Goal: Navigation & Orientation: Find specific page/section

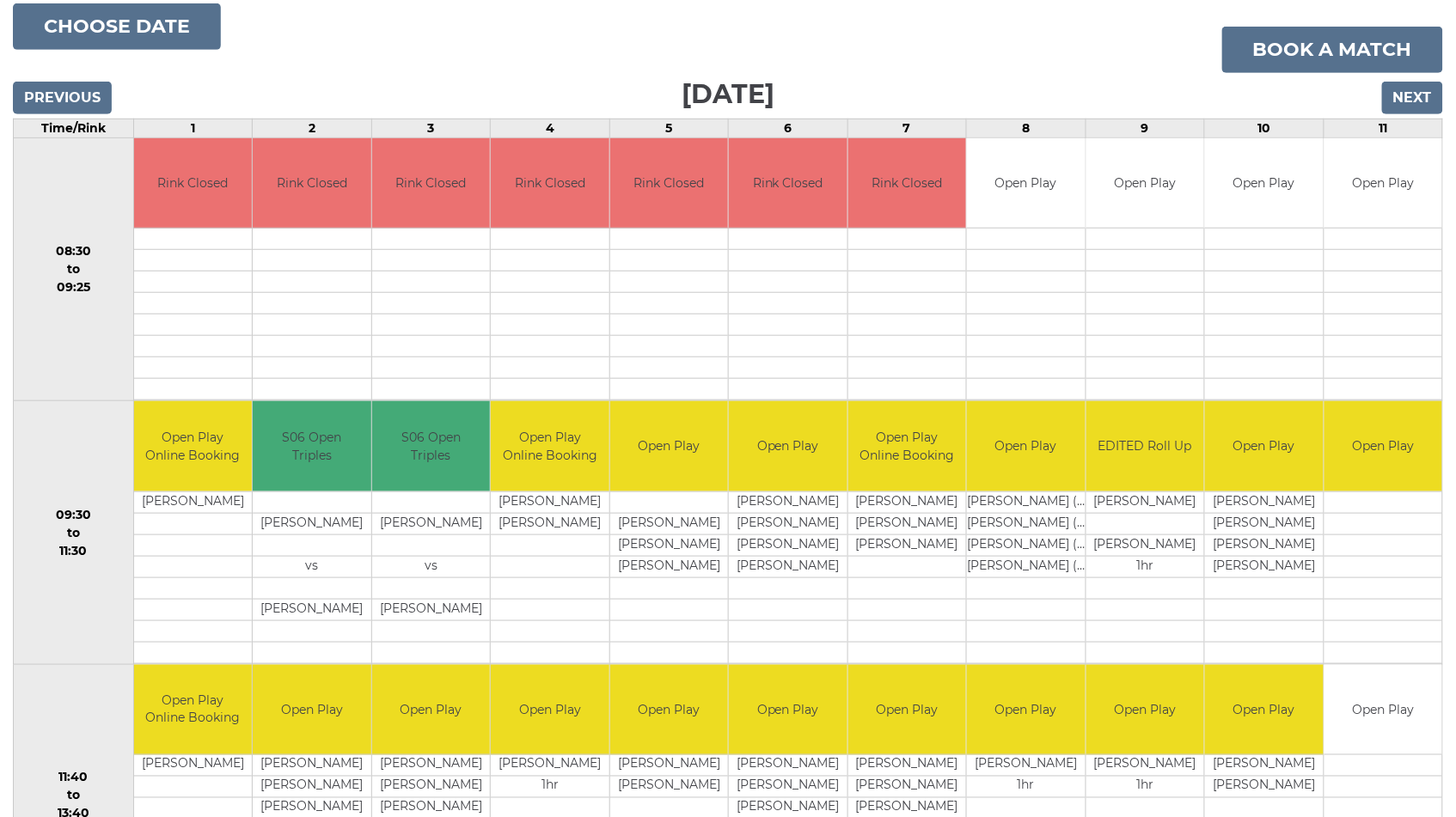
scroll to position [271, 0]
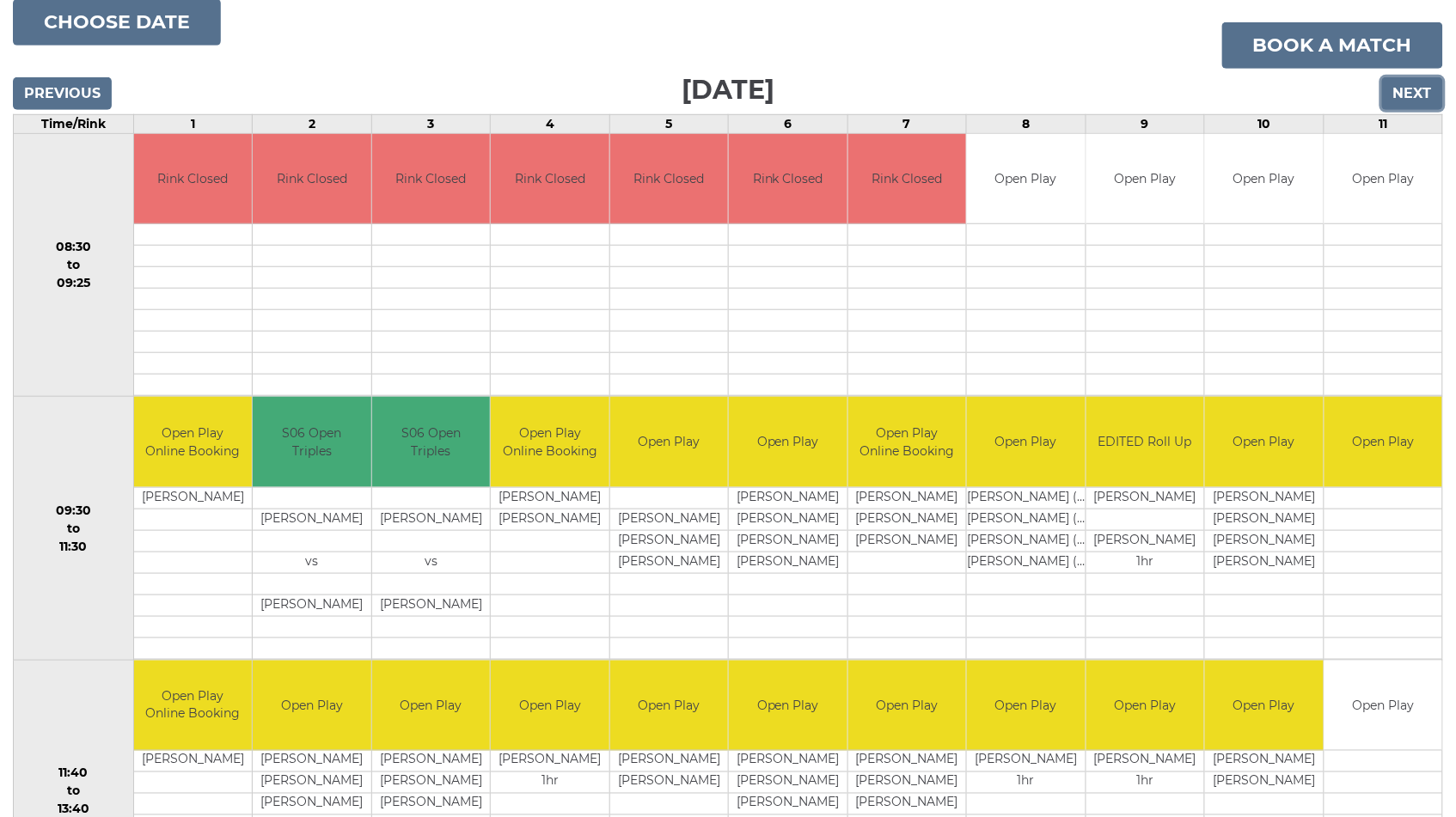
click at [1402, 87] on input "Next" at bounding box center [1412, 93] width 61 height 33
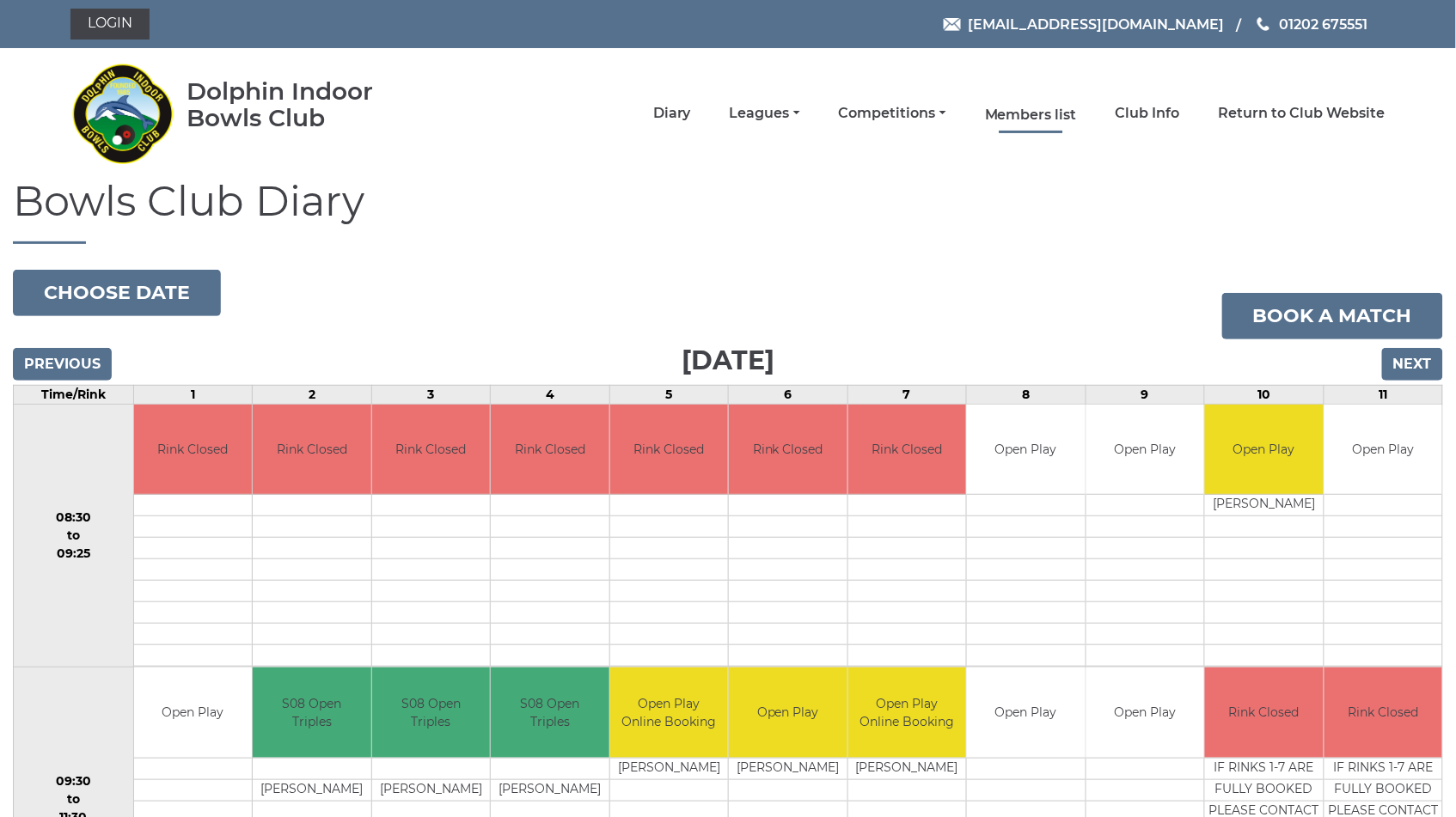
click at [1043, 112] on link "Members list" at bounding box center [1030, 115] width 92 height 19
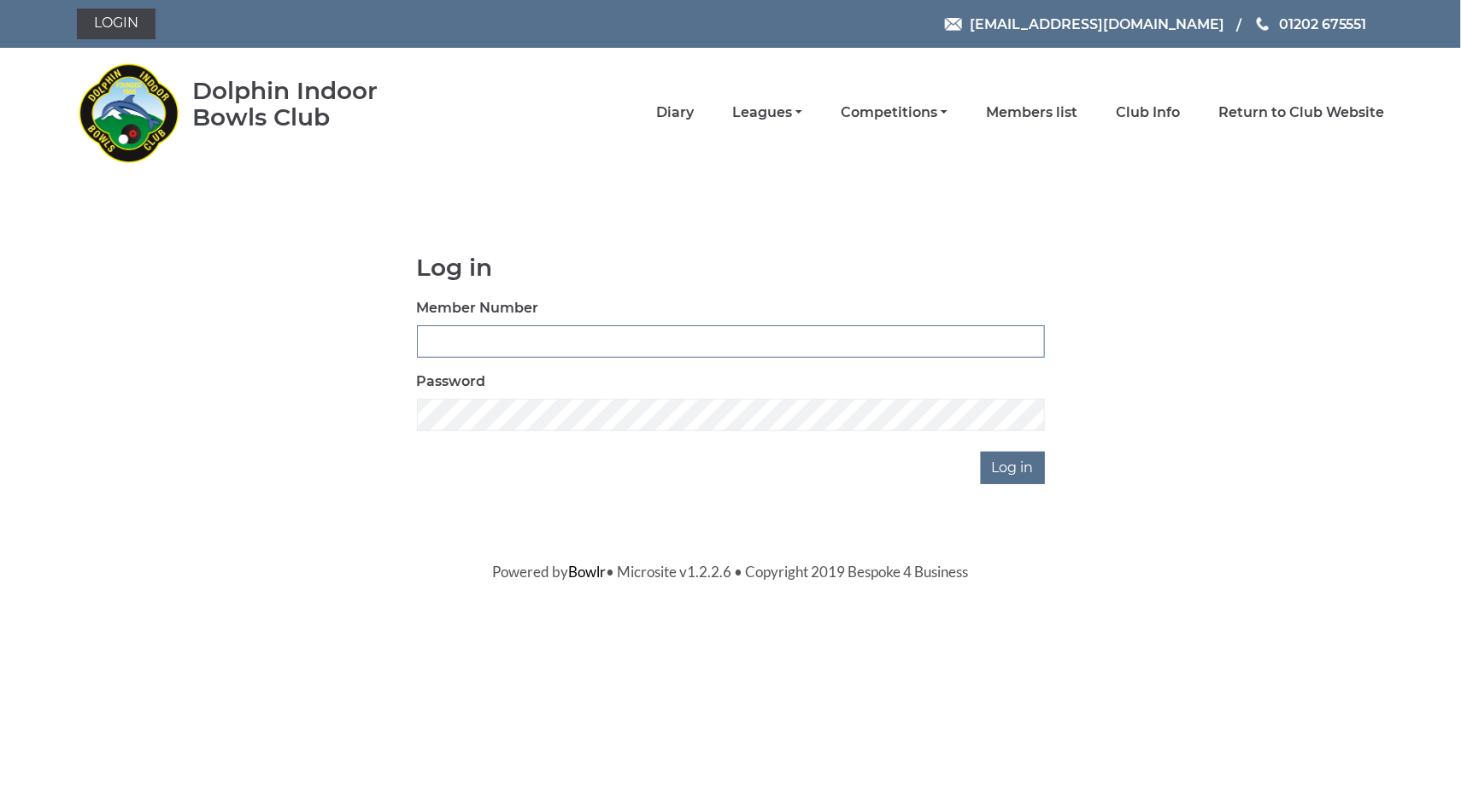
click at [471, 335] on input "Member Number" at bounding box center [731, 342] width 628 height 33
type input "4033"
click at [1009, 458] on input "Log in" at bounding box center [1013, 468] width 64 height 33
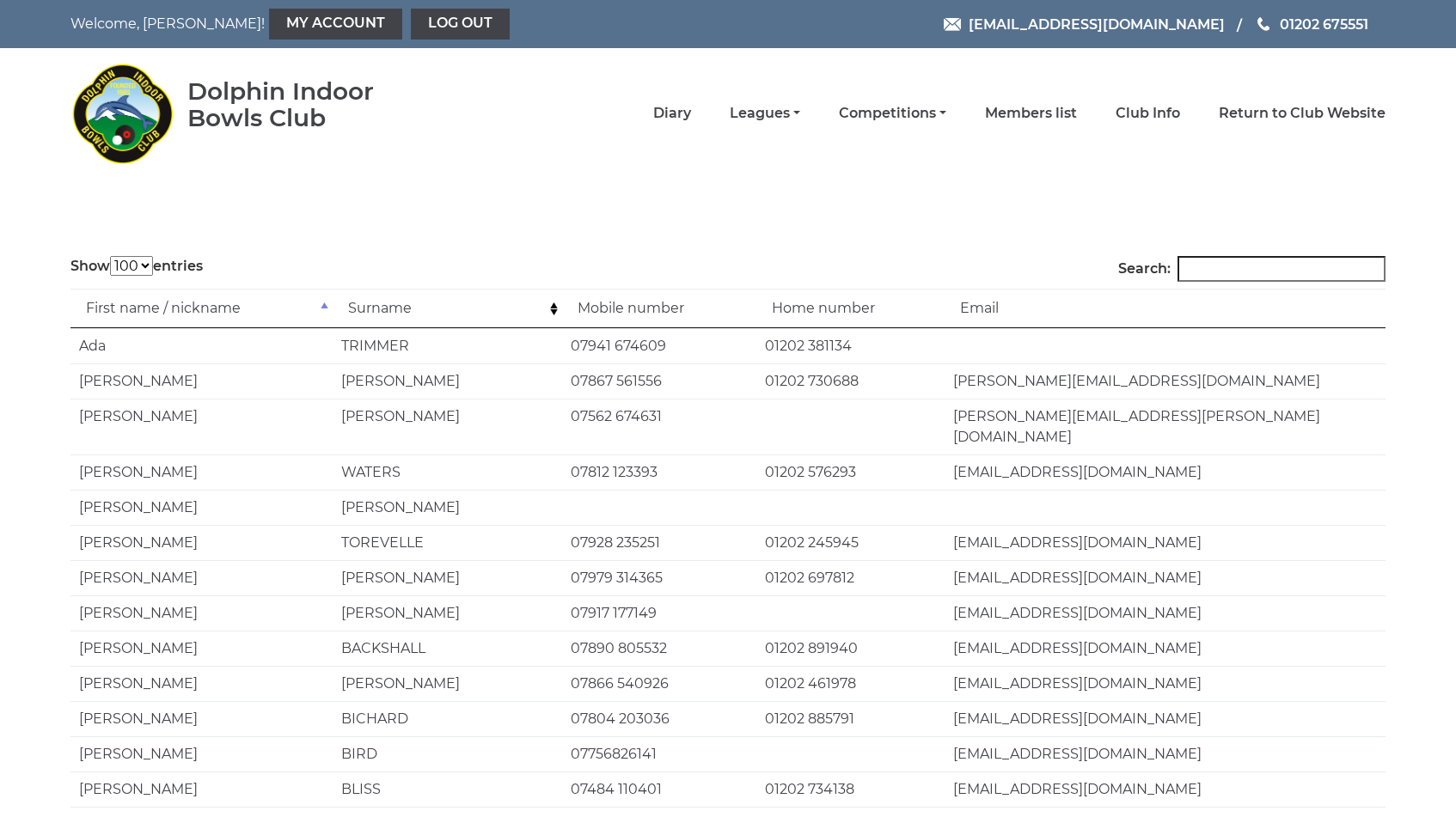
select select "100"
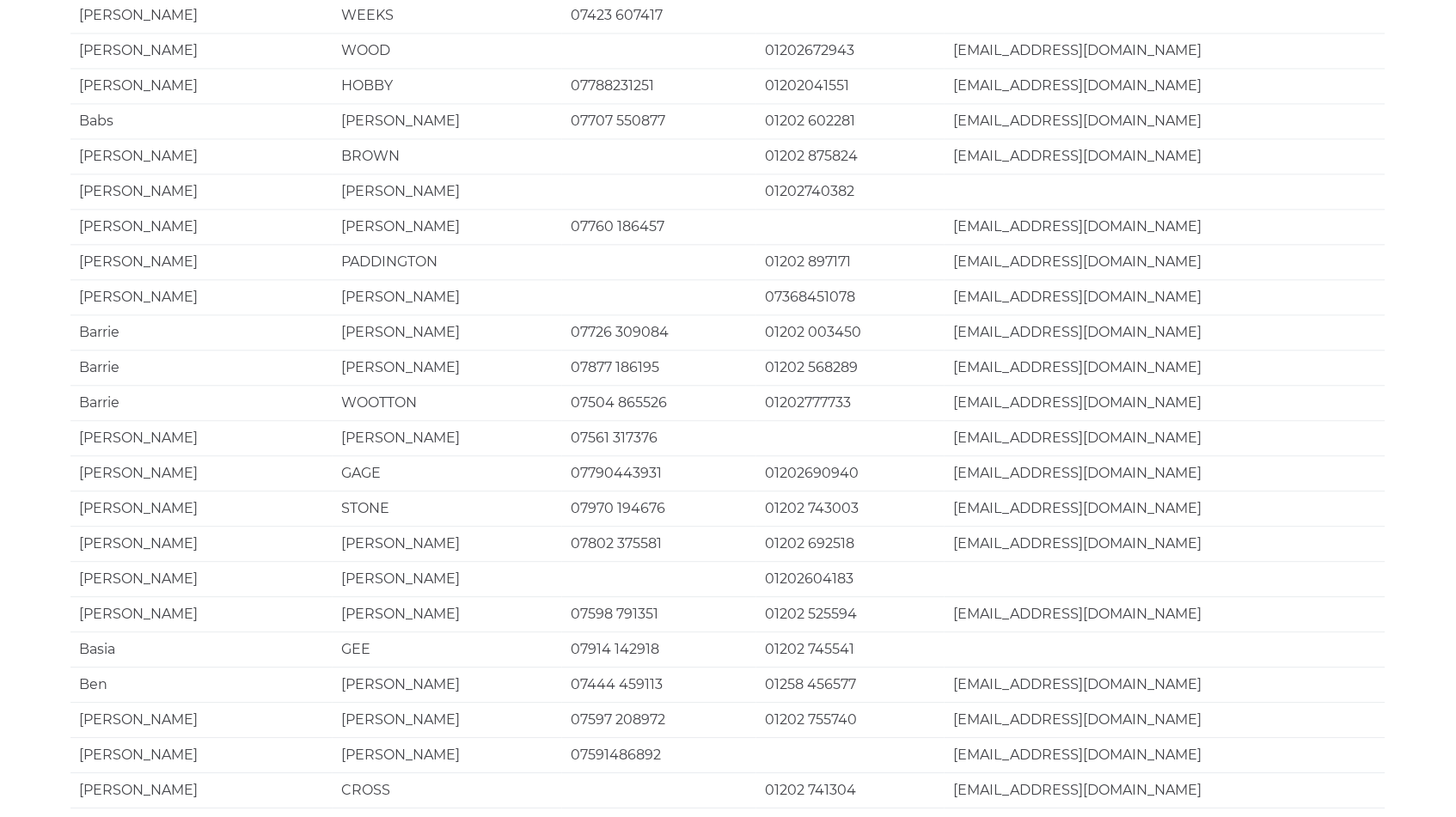
scroll to position [3174, 0]
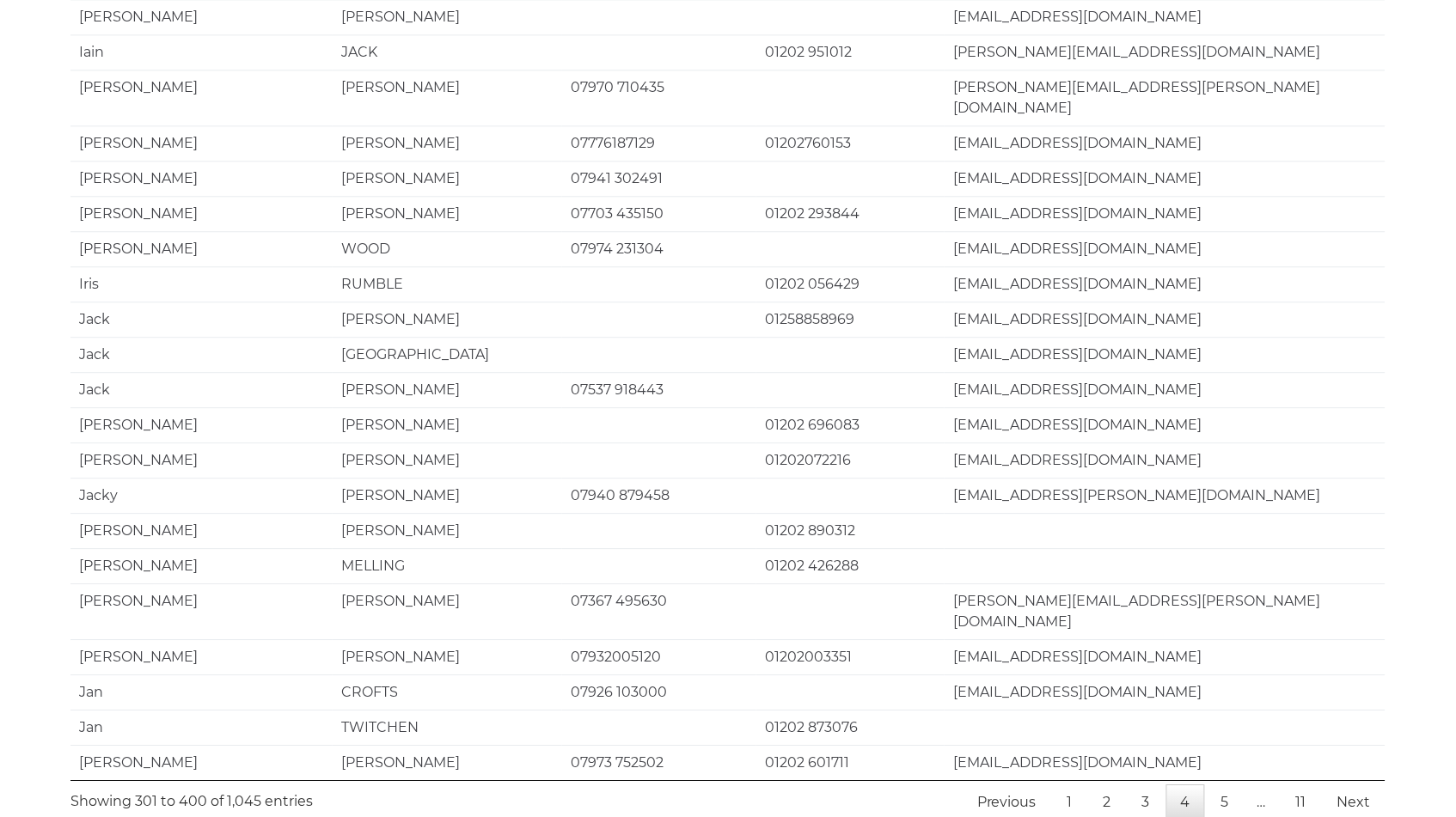
click at [915, 513] on td "01202 890312" at bounding box center [849, 531] width 188 height 35
click at [1227, 785] on link "5" at bounding box center [1225, 802] width 37 height 36
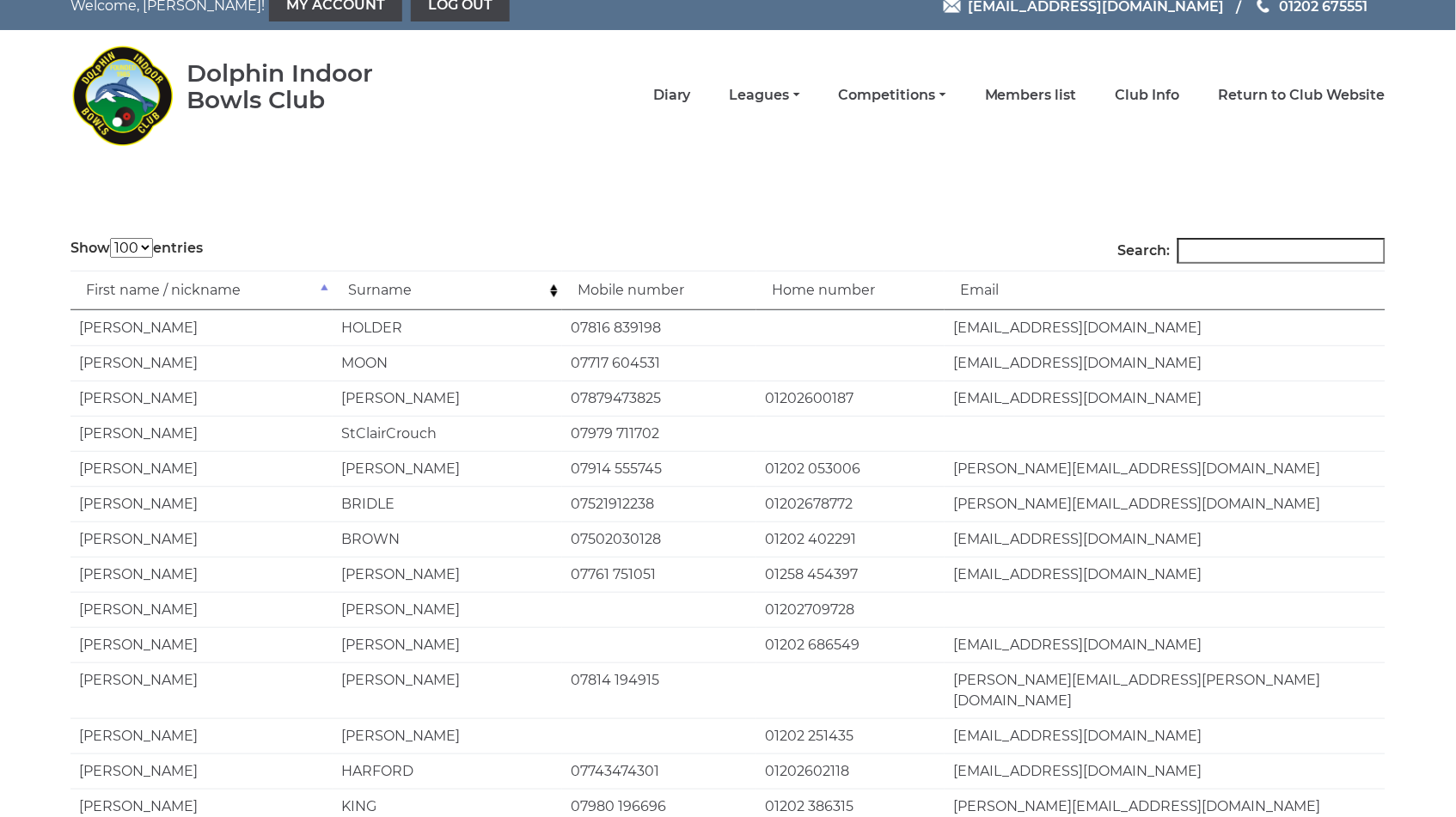
scroll to position [0, 0]
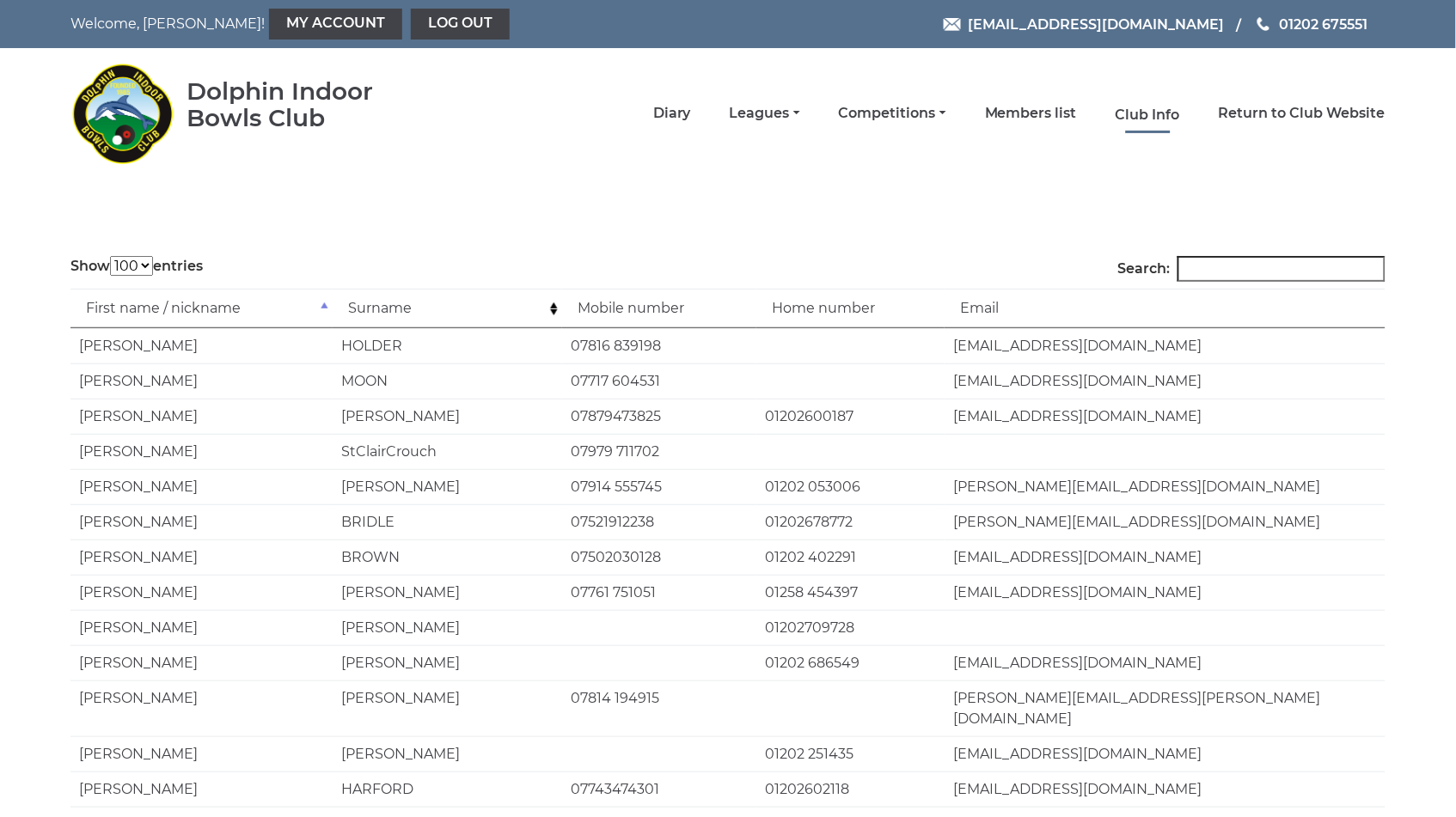
click at [1158, 110] on link "Club Info" at bounding box center [1147, 115] width 64 height 19
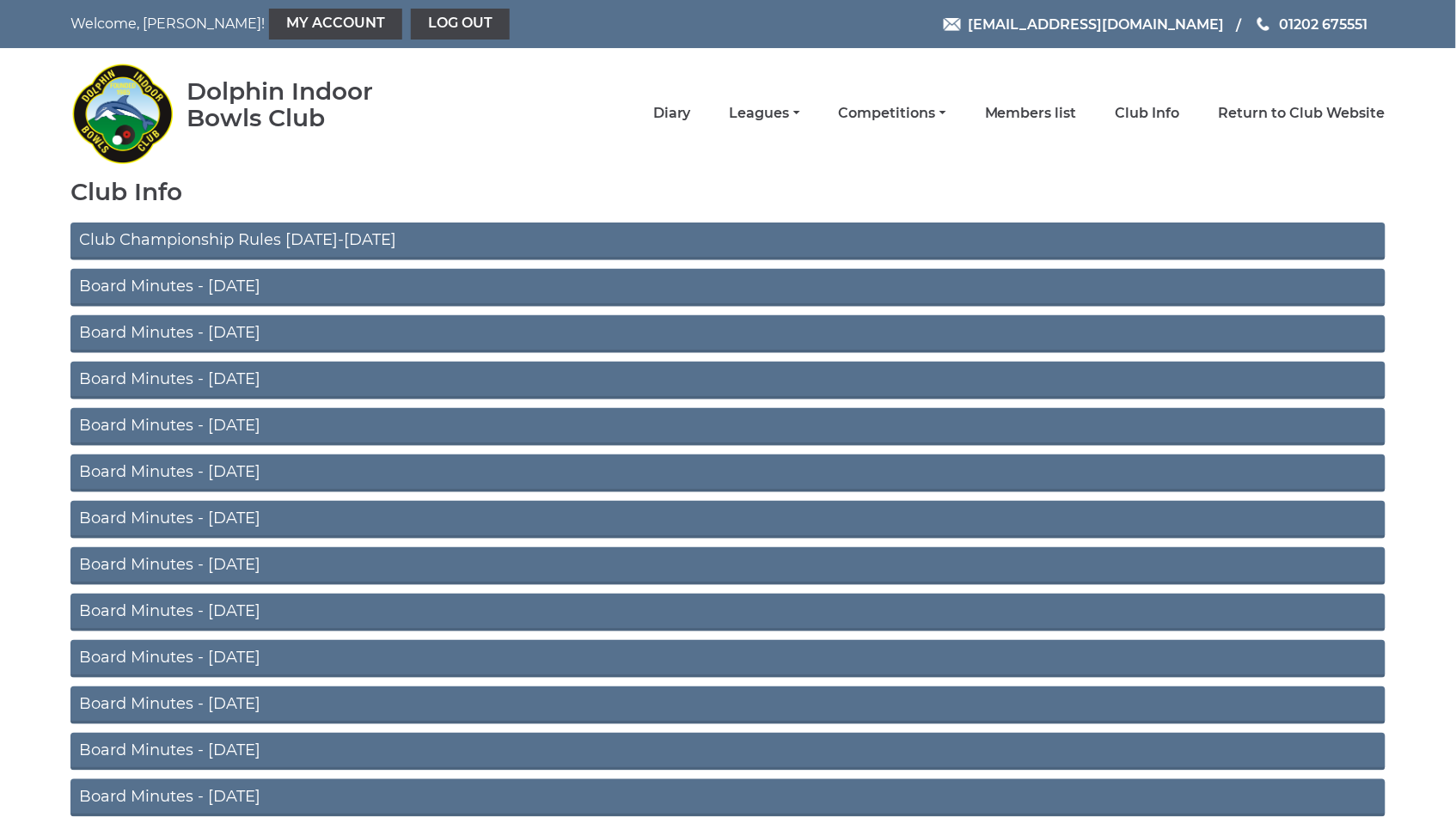
click at [262, 281] on link "Board Minutes - July 2025" at bounding box center [728, 287] width 1315 height 38
click at [670, 112] on link "Diary" at bounding box center [672, 115] width 38 height 19
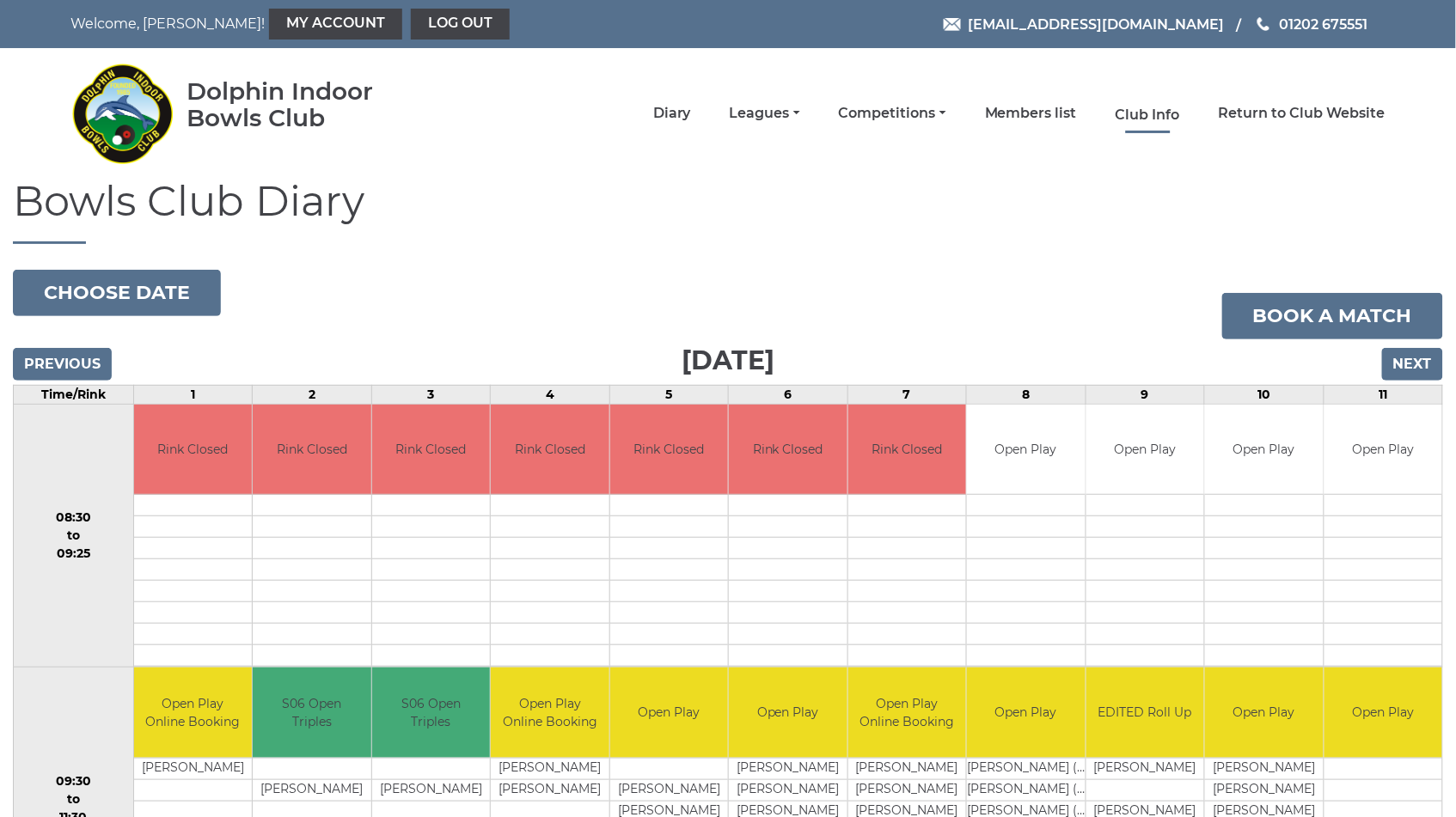
click at [1153, 113] on link "Club Info" at bounding box center [1147, 115] width 64 height 19
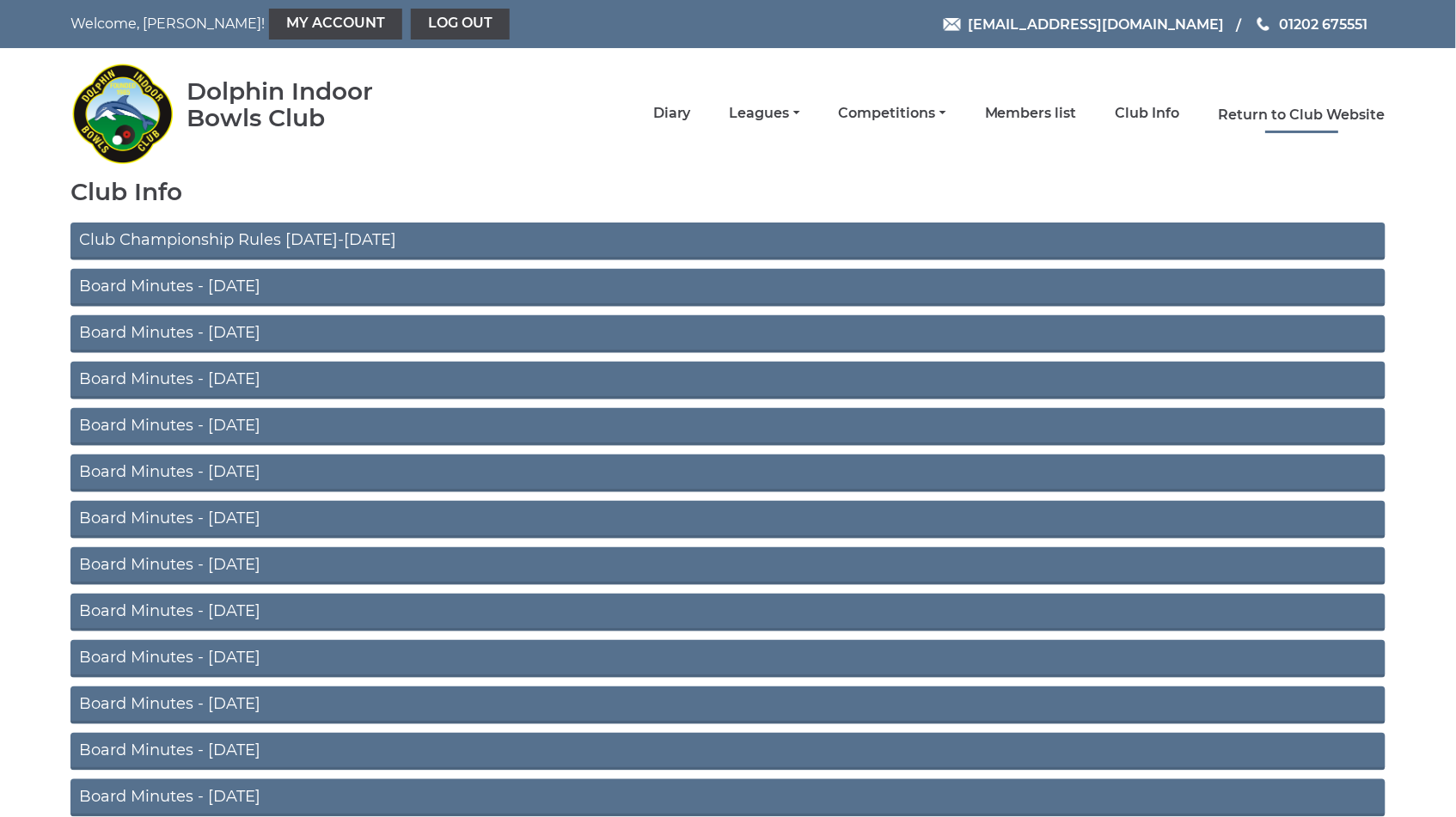
click at [1267, 116] on link "Return to Club Website" at bounding box center [1301, 115] width 167 height 19
